Goal: Task Accomplishment & Management: Use online tool/utility

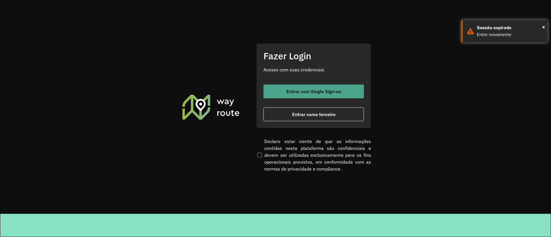
click at [273, 91] on button "Entrar com Single Sign-on" at bounding box center [314, 92] width 100 height 14
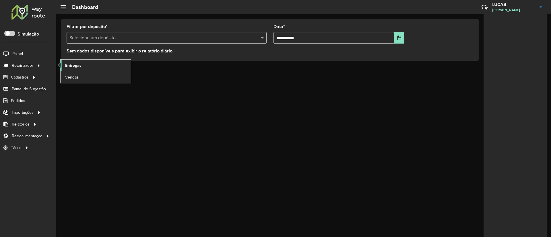
click at [88, 67] on link "Entregas" at bounding box center [96, 65] width 70 height 11
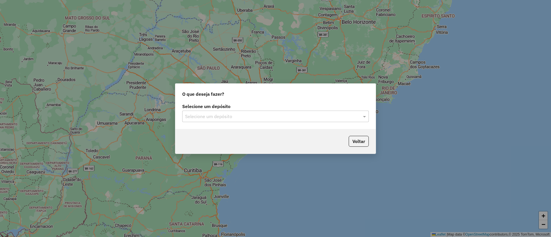
click at [229, 116] on input "text" at bounding box center [269, 116] width 169 height 7
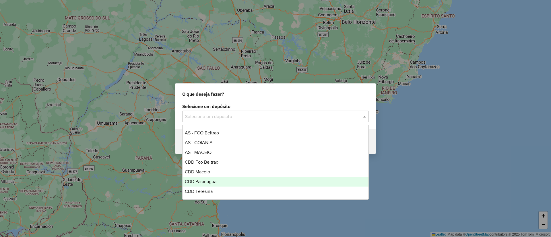
click at [210, 177] on div "CDD Paranagua" at bounding box center [276, 182] width 186 height 10
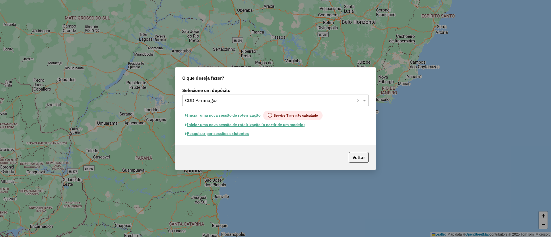
click at [239, 135] on button "Pesquisar por sessões existentes" at bounding box center [216, 133] width 69 height 9
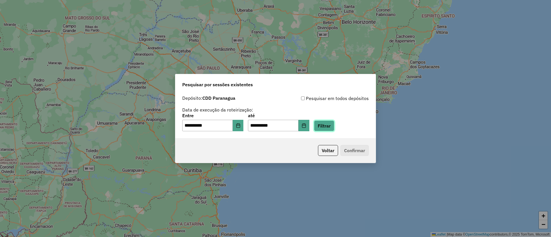
click at [326, 126] on button "Filtrar" at bounding box center [324, 126] width 20 height 11
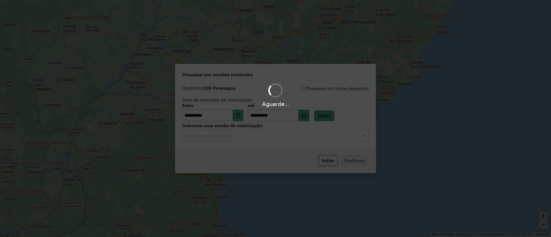
click at [265, 142] on hb-app "**********" at bounding box center [275, 118] width 551 height 237
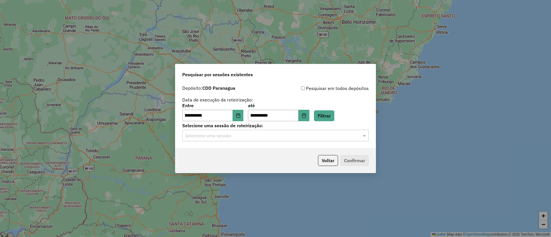
click at [262, 140] on div "Selecione uma sessão" at bounding box center [275, 135] width 187 height 11
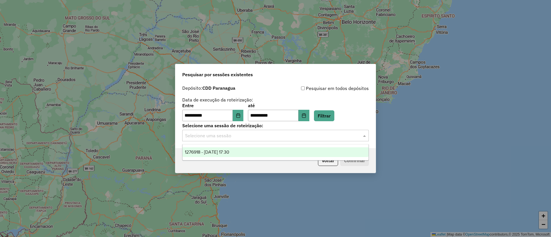
click at [233, 148] on div "1276918 - [DATE] 17:30" at bounding box center [276, 153] width 186 height 10
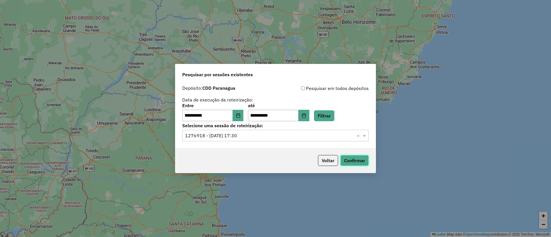
click at [346, 156] on button "Confirmar" at bounding box center [354, 160] width 28 height 11
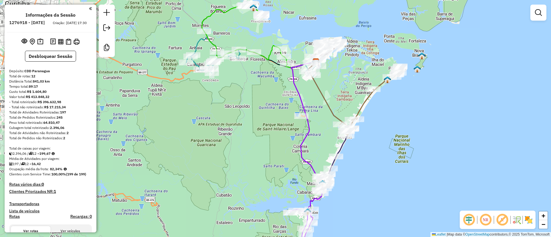
drag, startPoint x: 336, startPoint y: 160, endPoint x: 400, endPoint y: 142, distance: 67.1
click at [400, 142] on div "Janela de atendimento Grade de atendimento Capacidade Transportadoras Veículos …" at bounding box center [275, 118] width 551 height 237
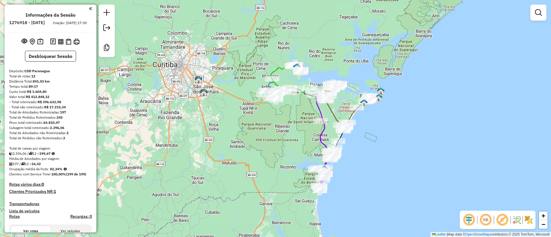
drag, startPoint x: 413, startPoint y: 114, endPoint x: 385, endPoint y: 121, distance: 28.6
click at [385, 121] on div "Janela de atendimento Grade de atendimento Capacidade Transportadoras Veículos …" at bounding box center [275, 118] width 551 height 237
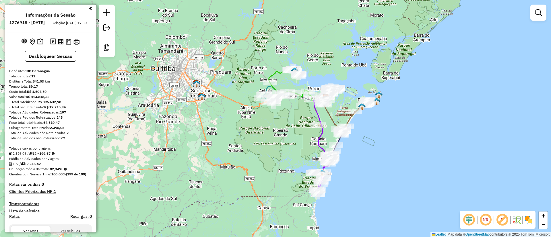
drag, startPoint x: 390, startPoint y: 131, endPoint x: 386, endPoint y: 132, distance: 4.6
click at [386, 132] on div "Janela de atendimento Grade de atendimento Capacidade Transportadoras Veículos …" at bounding box center [275, 118] width 551 height 237
click at [502, 220] on em at bounding box center [503, 220] width 14 height 14
